Goal: Task Accomplishment & Management: Manage account settings

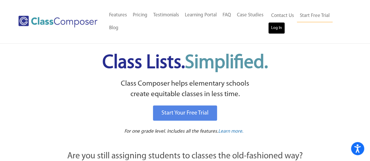
click at [282, 27] on link "Log In" at bounding box center [276, 28] width 17 height 12
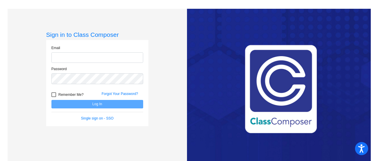
type input "[PERSON_NAME][EMAIL_ADDRESS][DOMAIN_NAME]"
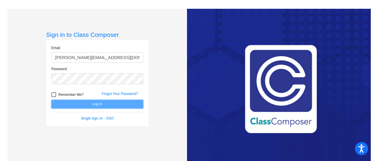
click at [97, 106] on button "Log In" at bounding box center [97, 104] width 92 height 8
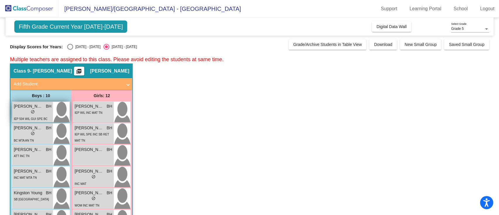
click at [32, 115] on div "lock do_not_disturb_alt" at bounding box center [33, 112] width 4 height 6
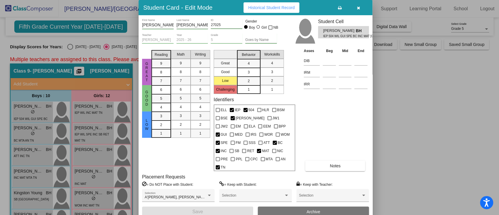
click at [362, 11] on button "button" at bounding box center [358, 7] width 19 height 11
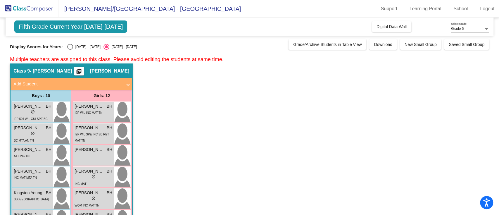
click at [91, 24] on span "Fifth Grade Current Year [DATE]-[DATE]" at bounding box center [70, 26] width 113 height 12
click at [69, 46] on div "Select an option" at bounding box center [70, 47] width 6 height 6
click at [70, 50] on input "[DATE] - [DATE]" at bounding box center [70, 50] width 0 height 0
radio input "true"
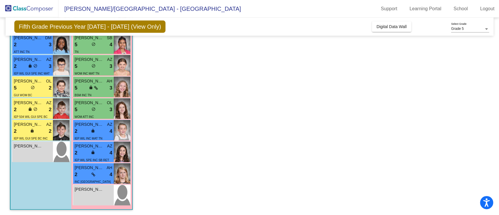
scroll to position [116, 0]
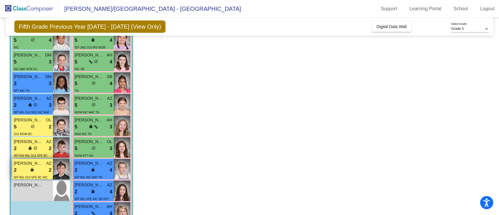
click at [29, 161] on div "2 lock do_not_disturb_alt 2" at bounding box center [33, 170] width 38 height 8
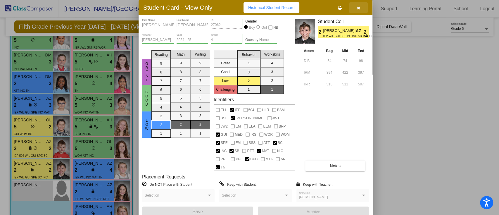
click at [359, 8] on icon "button" at bounding box center [358, 8] width 3 height 4
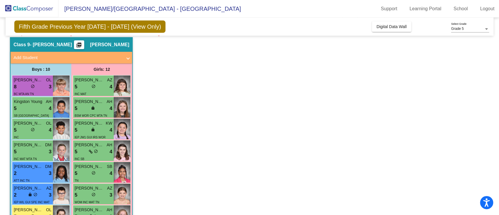
scroll to position [39, 0]
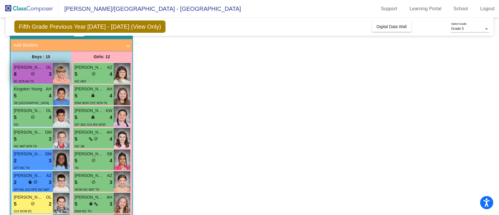
click at [42, 74] on div "8 lock do_not_disturb_alt 3" at bounding box center [33, 74] width 38 height 8
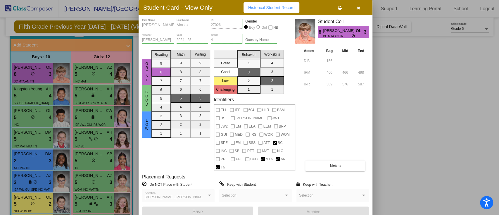
click at [347, 161] on button "Notes" at bounding box center [335, 166] width 60 height 11
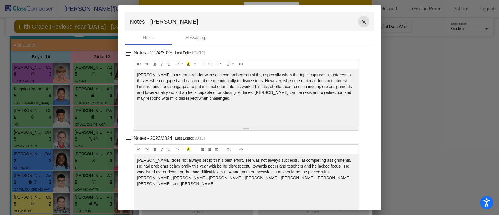
click at [360, 23] on mat-icon "close" at bounding box center [363, 21] width 7 height 7
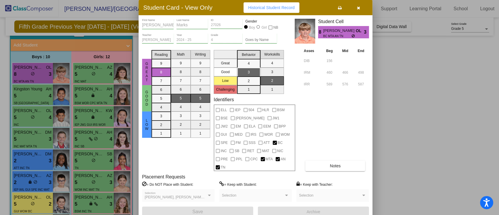
click at [360, 10] on icon "button" at bounding box center [358, 8] width 3 height 4
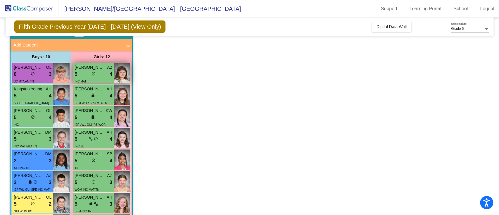
click at [82, 69] on span "[PERSON_NAME]" at bounding box center [89, 67] width 29 height 6
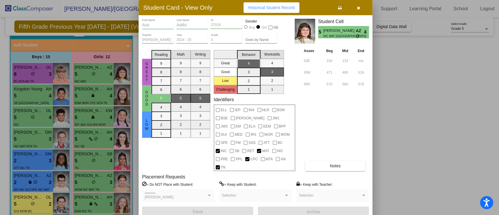
click at [327, 161] on button "Notes" at bounding box center [335, 166] width 60 height 11
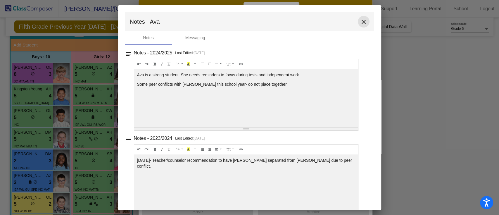
click at [363, 20] on mat-icon "close" at bounding box center [363, 21] width 7 height 7
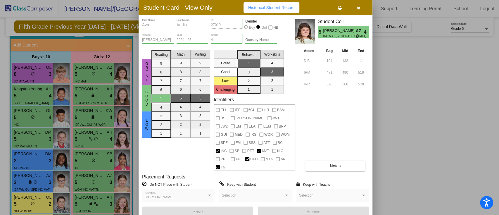
click at [357, 6] on icon "button" at bounding box center [358, 8] width 3 height 4
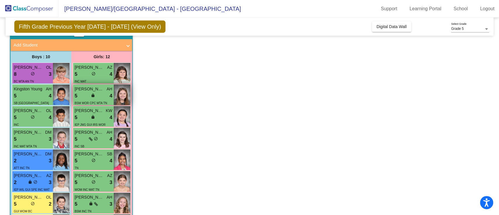
click at [106, 102] on span "BSM WOR CPC MTA TN" at bounding box center [91, 103] width 32 height 3
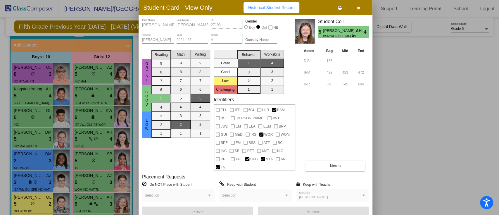
click at [340, 161] on span "Notes" at bounding box center [335, 166] width 11 height 5
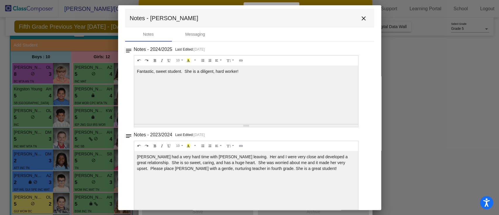
scroll to position [0, 0]
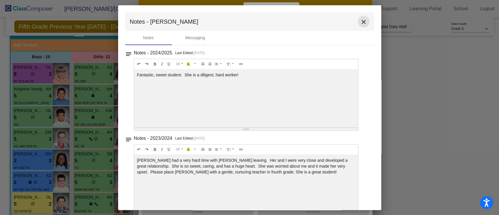
click at [362, 23] on mat-icon "close" at bounding box center [363, 21] width 7 height 7
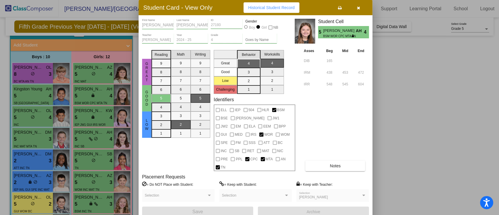
click at [361, 8] on button "button" at bounding box center [358, 7] width 19 height 11
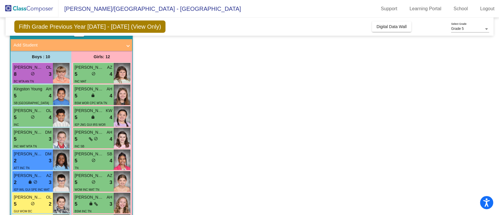
scroll to position [78, 0]
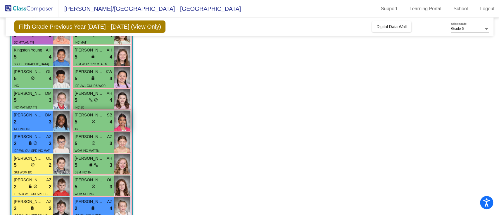
click at [96, 124] on div "5 lock do_not_disturb_alt 4" at bounding box center [94, 122] width 38 height 8
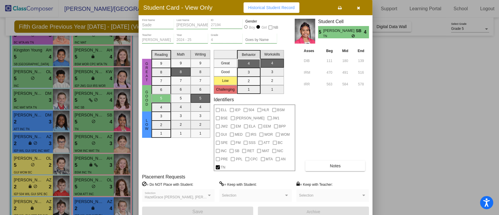
click at [331, 161] on span "Notes" at bounding box center [335, 166] width 11 height 5
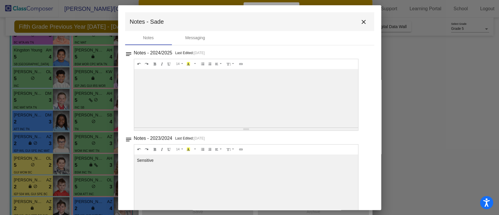
click at [358, 22] on button "close" at bounding box center [364, 22] width 12 height 12
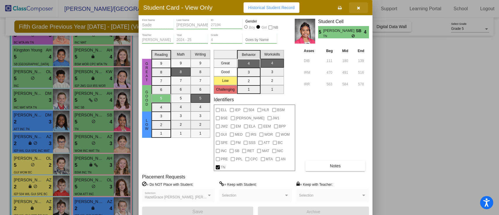
click at [360, 5] on button "button" at bounding box center [358, 7] width 19 height 11
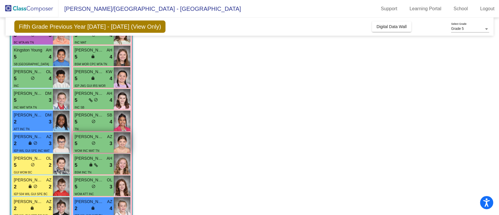
click at [97, 147] on div "WOM INC MAT TN" at bounding box center [87, 150] width 25 height 6
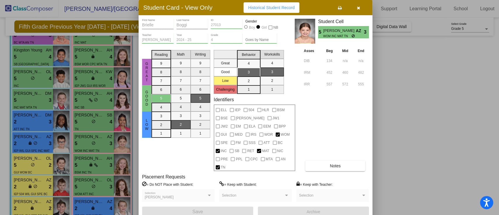
click at [345, 161] on button "Notes" at bounding box center [335, 166] width 60 height 11
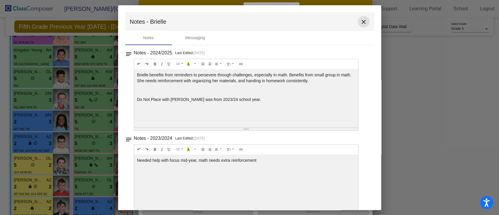
click at [360, 22] on mat-icon "close" at bounding box center [363, 21] width 7 height 7
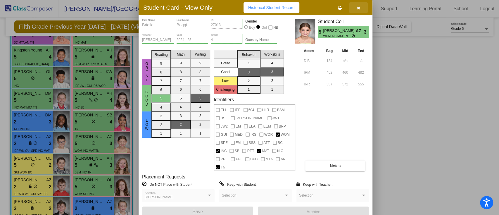
click at [354, 8] on button "button" at bounding box center [358, 7] width 19 height 11
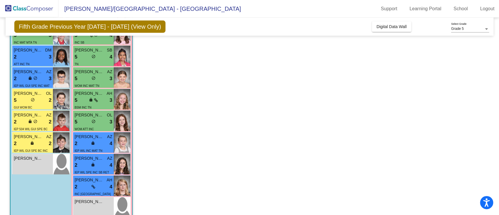
scroll to position [155, 0]
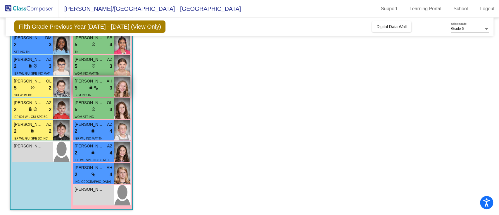
click at [86, 84] on div "5 lock do_not_disturb_alt 3" at bounding box center [94, 88] width 38 height 8
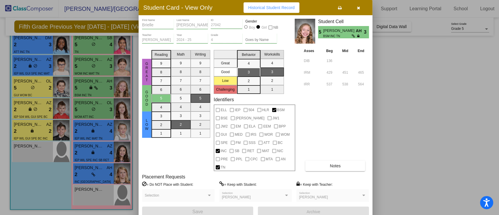
click at [340, 161] on button "Notes" at bounding box center [335, 166] width 60 height 11
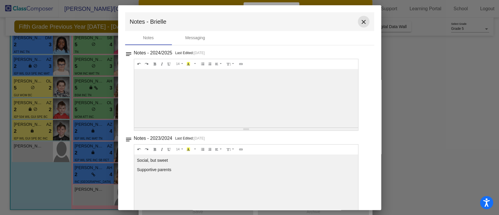
click at [361, 20] on mat-icon "close" at bounding box center [363, 21] width 7 height 7
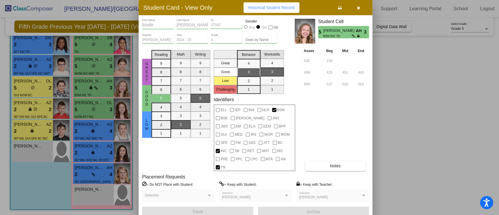
click at [364, 161] on div "[PERSON_NAME] Selection" at bounding box center [332, 197] width 67 height 11
click at [359, 10] on icon "button" at bounding box center [358, 8] width 3 height 4
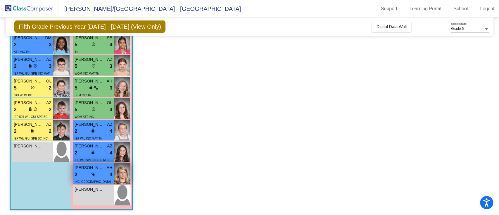
click at [84, 161] on div "2 lock do_not_disturb_alt 4" at bounding box center [94, 175] width 38 height 8
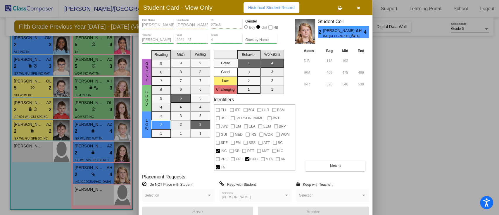
click at [345, 161] on button "Notes" at bounding box center [335, 166] width 60 height 11
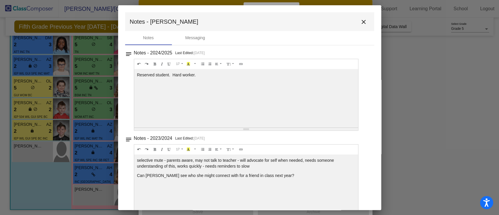
click at [362, 20] on mat-icon "close" at bounding box center [363, 21] width 7 height 7
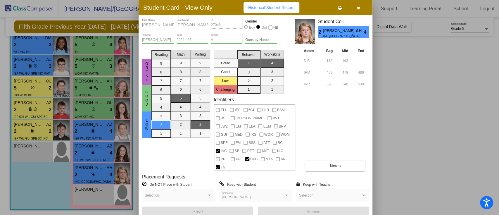
click at [361, 10] on button "button" at bounding box center [358, 7] width 19 height 11
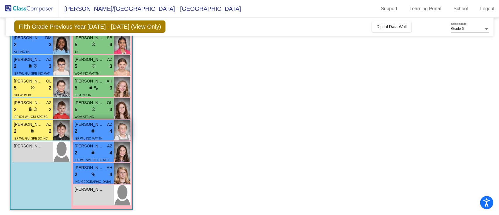
click at [96, 134] on div "2 lock do_not_disturb_alt 4" at bounding box center [94, 132] width 38 height 8
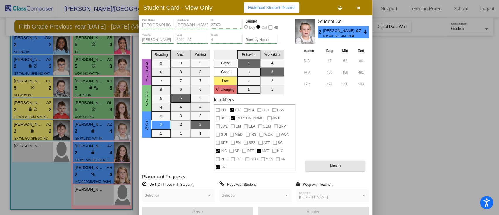
click at [320, 161] on button "Notes" at bounding box center [335, 166] width 60 height 11
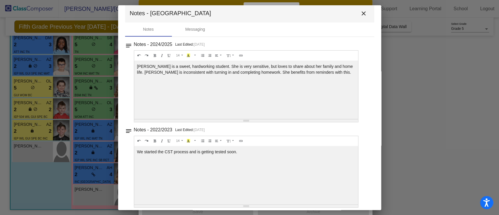
scroll to position [12, 0]
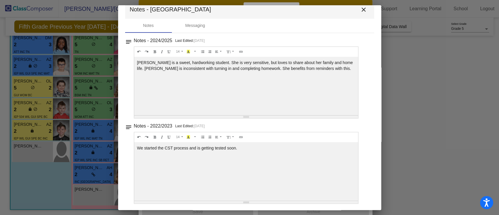
click at [361, 11] on mat-icon "close" at bounding box center [363, 9] width 7 height 7
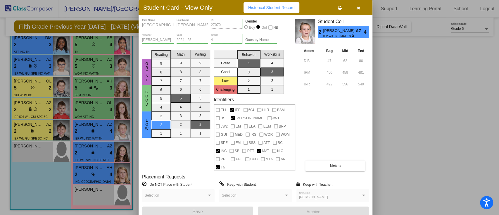
drag, startPoint x: 358, startPoint y: 10, endPoint x: 353, endPoint y: 15, distance: 6.8
click at [358, 10] on icon "button" at bounding box center [358, 8] width 3 height 4
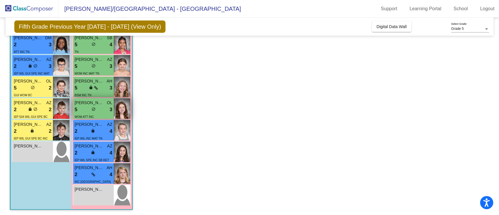
click at [92, 108] on span "do_not_disturb_alt" at bounding box center [94, 109] width 4 height 4
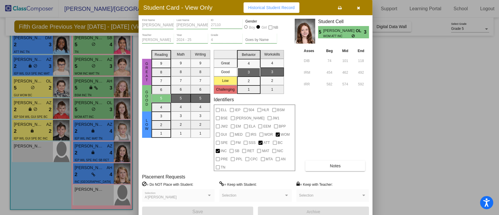
click at [362, 5] on button "button" at bounding box center [358, 7] width 19 height 11
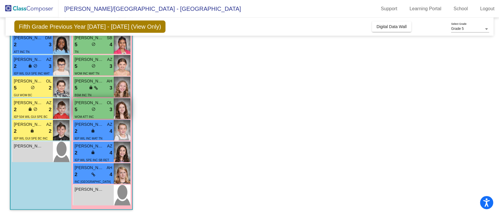
click at [93, 109] on span "do_not_disturb_alt" at bounding box center [94, 109] width 4 height 4
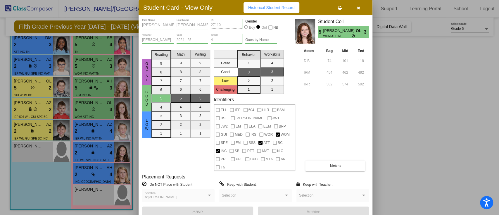
click at [357, 6] on icon "button" at bounding box center [358, 8] width 3 height 4
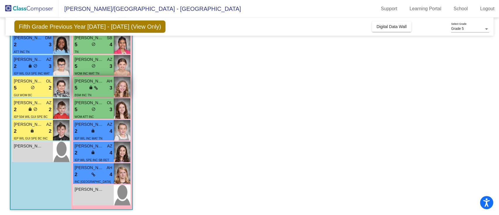
click at [86, 88] on div "5 lock do_not_disturb_alt 3" at bounding box center [94, 88] width 38 height 8
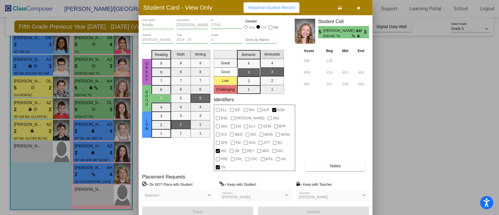
drag, startPoint x: 357, startPoint y: 8, endPoint x: 354, endPoint y: 8, distance: 3.5
click at [357, 8] on icon "button" at bounding box center [358, 8] width 3 height 4
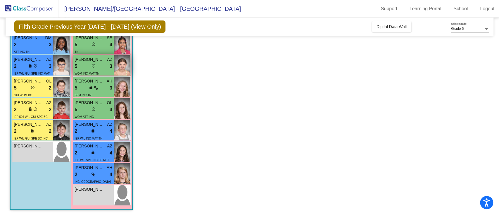
click at [84, 70] on div "WOM INC MAT TN" at bounding box center [87, 73] width 25 height 6
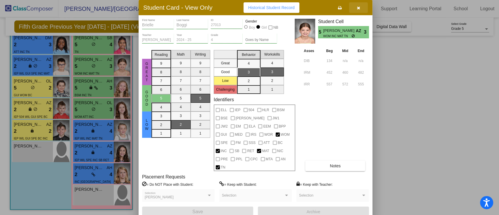
drag, startPoint x: 359, startPoint y: 10, endPoint x: 222, endPoint y: 66, distance: 147.7
click at [359, 10] on icon "button" at bounding box center [358, 8] width 3 height 4
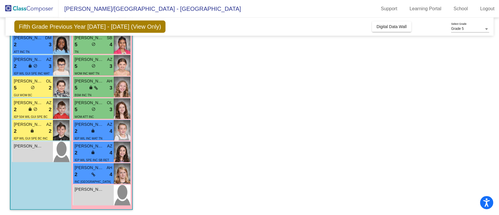
scroll to position [116, 0]
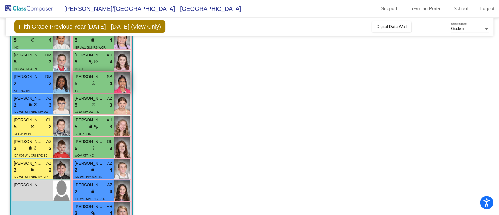
click at [97, 82] on div "5 lock do_not_disturb_alt 4" at bounding box center [94, 84] width 38 height 8
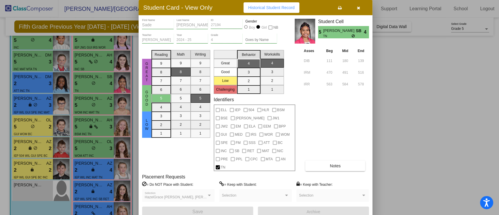
click at [360, 8] on button "button" at bounding box center [358, 7] width 19 height 11
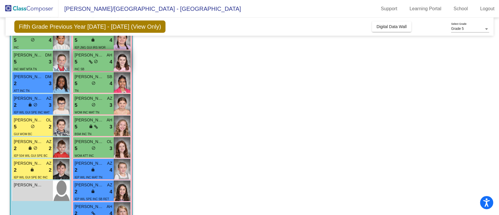
click at [98, 59] on div "5 lock do_not_disturb_alt 4" at bounding box center [94, 62] width 38 height 8
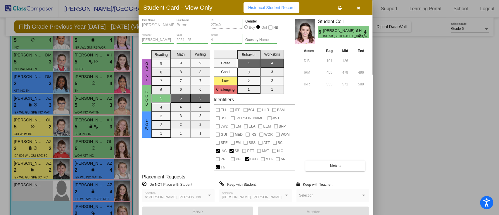
click at [360, 10] on icon "button" at bounding box center [358, 8] width 3 height 4
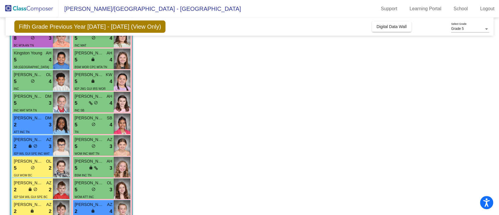
scroll to position [38, 0]
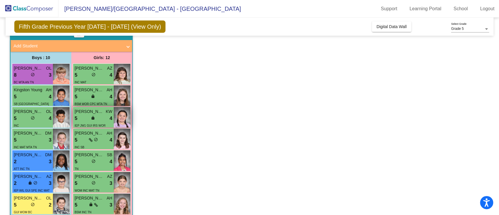
click at [104, 113] on div "[PERSON_NAME] KW" at bounding box center [94, 112] width 38 height 6
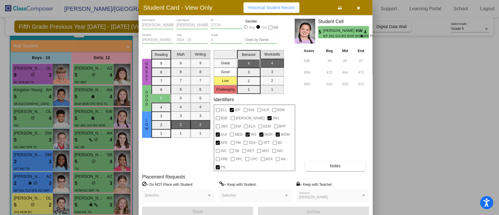
click at [360, 4] on button "button" at bounding box center [358, 7] width 19 height 11
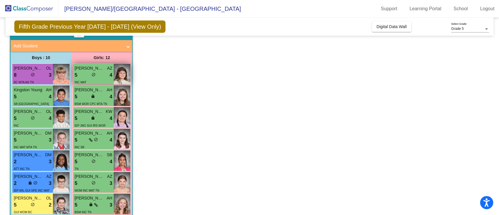
click at [86, 70] on span "[PERSON_NAME]" at bounding box center [89, 68] width 29 height 6
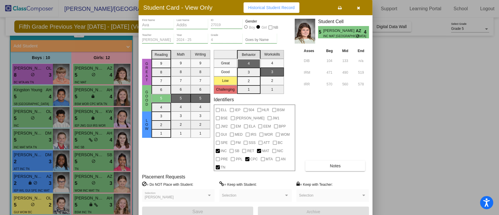
drag, startPoint x: 363, startPoint y: 11, endPoint x: 355, endPoint y: 13, distance: 8.8
click at [363, 10] on button "button" at bounding box center [358, 7] width 19 height 11
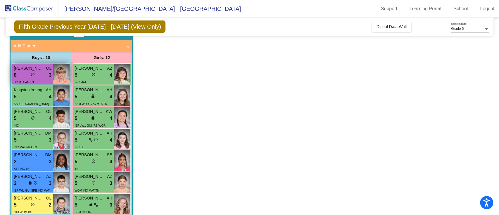
click at [32, 69] on span "[PERSON_NAME]" at bounding box center [28, 68] width 29 height 6
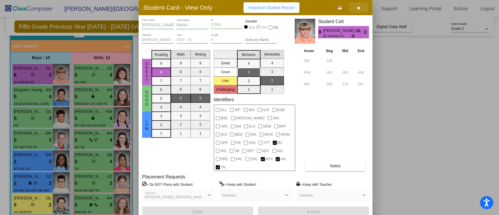
click at [359, 6] on button "button" at bounding box center [358, 7] width 19 height 11
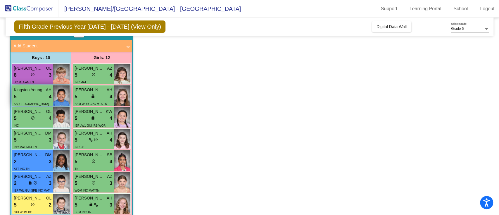
click at [46, 91] on span "AH" at bounding box center [49, 90] width 6 height 6
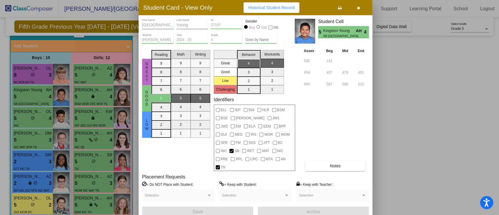
drag, startPoint x: 361, startPoint y: 8, endPoint x: 314, endPoint y: 37, distance: 55.5
click at [361, 8] on button "button" at bounding box center [358, 7] width 19 height 11
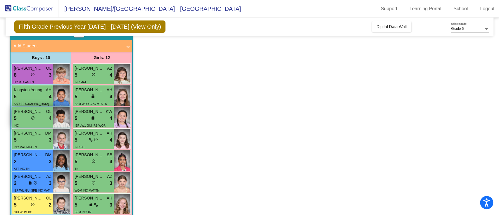
click at [38, 122] on div "INC" at bounding box center [33, 125] width 38 height 6
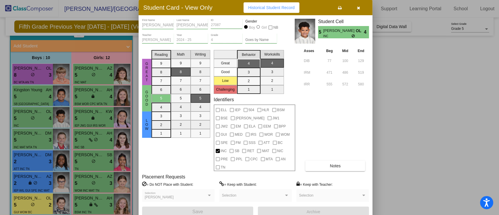
click at [342, 161] on button "Notes" at bounding box center [335, 166] width 60 height 11
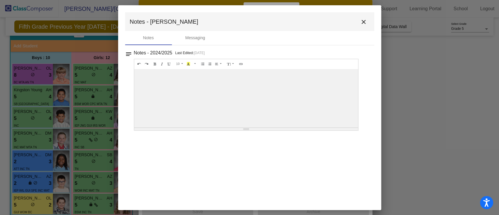
click at [365, 18] on button "close" at bounding box center [364, 22] width 12 height 12
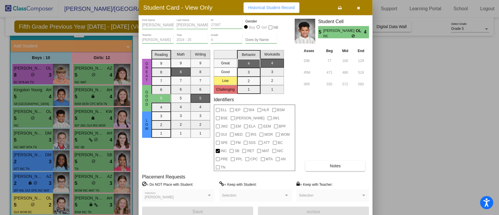
click at [357, 10] on icon "button" at bounding box center [358, 8] width 3 height 4
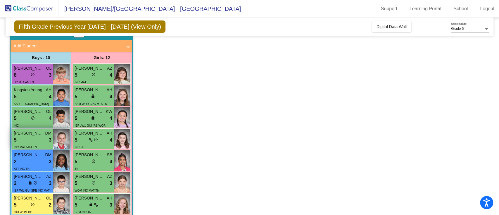
click at [35, 142] on div "5 lock do_not_disturb_alt 3" at bounding box center [33, 140] width 38 height 8
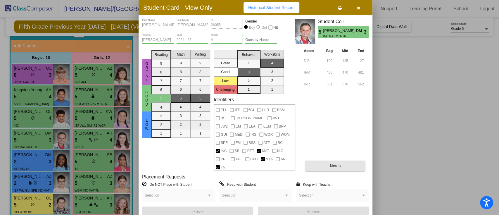
click at [343, 161] on button "Notes" at bounding box center [335, 166] width 60 height 11
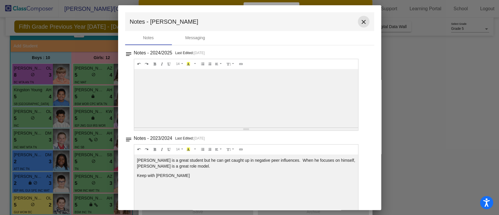
click at [361, 22] on mat-icon "close" at bounding box center [363, 21] width 7 height 7
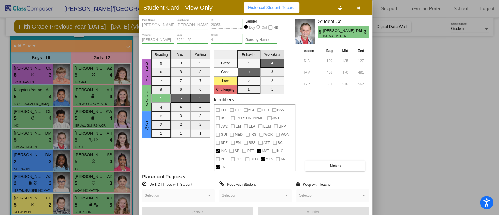
click at [356, 7] on button "button" at bounding box center [358, 7] width 19 height 11
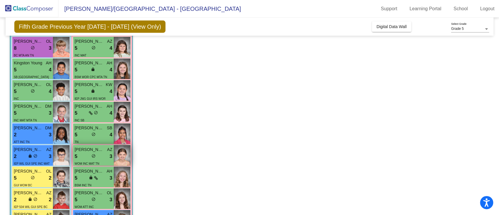
scroll to position [77, 0]
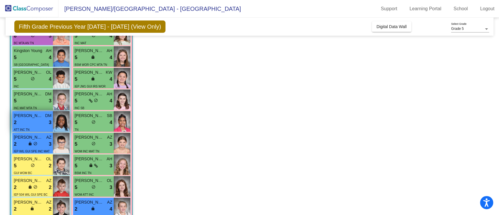
click at [43, 126] on div "ATT INC TN" at bounding box center [33, 129] width 38 height 6
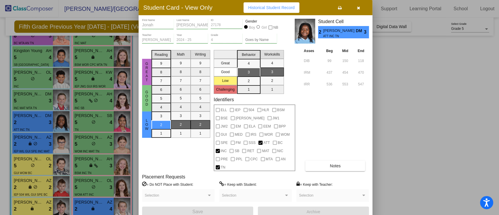
click at [359, 7] on icon "button" at bounding box center [358, 8] width 3 height 4
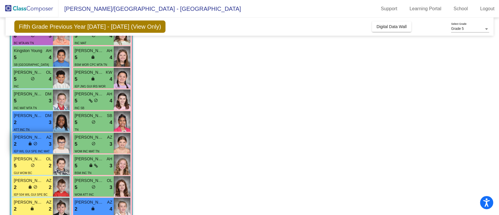
click at [29, 142] on span "lock" at bounding box center [30, 144] width 4 height 4
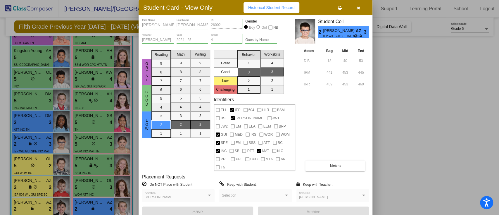
click at [357, 5] on button "button" at bounding box center [358, 7] width 19 height 11
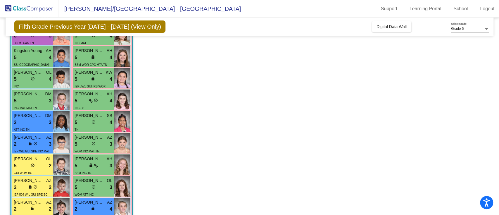
scroll to position [155, 0]
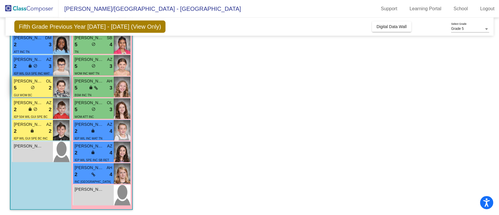
click at [21, 78] on span "[PERSON_NAME]" at bounding box center [28, 81] width 29 height 6
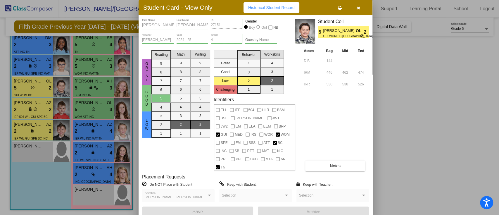
click at [335, 161] on span "Notes" at bounding box center [335, 166] width 11 height 5
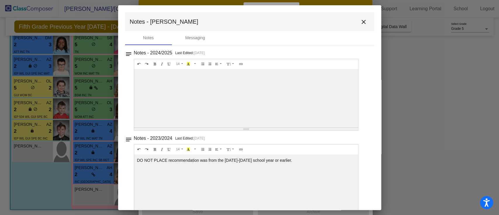
click at [360, 22] on mat-icon "close" at bounding box center [363, 21] width 7 height 7
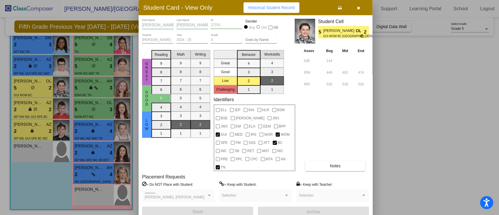
drag, startPoint x: 357, startPoint y: 11, endPoint x: 354, endPoint y: 16, distance: 5.2
click at [357, 11] on button "button" at bounding box center [358, 7] width 19 height 11
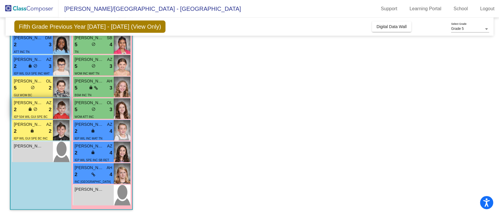
click at [27, 110] on div "2 lock do_not_disturb_alt 2" at bounding box center [33, 110] width 38 height 8
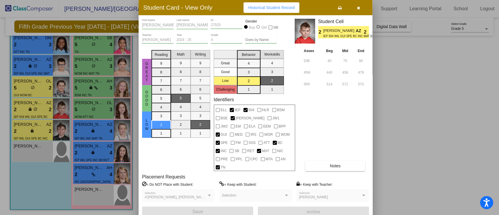
drag, startPoint x: 356, startPoint y: 7, endPoint x: 293, endPoint y: 1, distance: 63.5
click at [356, 7] on button "button" at bounding box center [358, 7] width 19 height 11
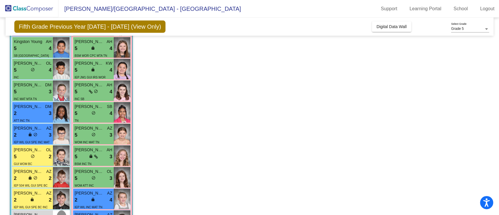
scroll to position [0, 0]
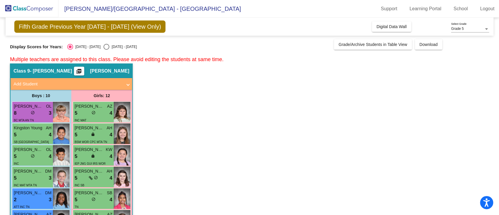
click at [110, 25] on span "Fifth Grade Previous Year [DATE] - [DATE] (View Only)" at bounding box center [89, 26] width 151 height 12
